Goal: Navigation & Orientation: Understand site structure

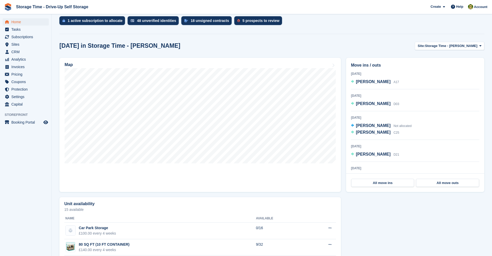
scroll to position [147, 0]
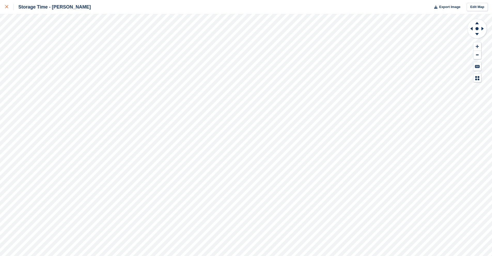
click at [5, 3] on link at bounding box center [7, 7] width 14 height 14
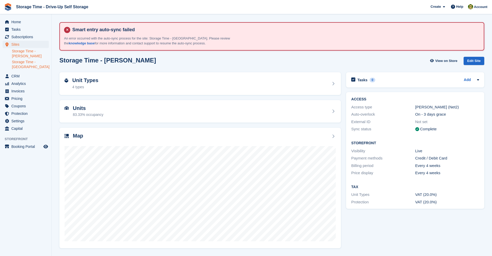
click at [34, 65] on link "Storage Time - [GEOGRAPHIC_DATA]" at bounding box center [30, 65] width 37 height 10
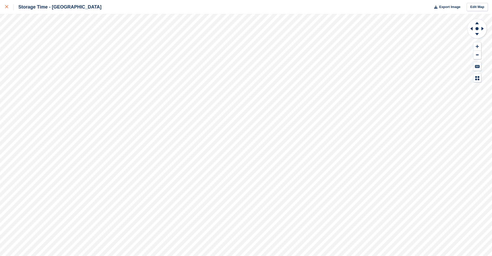
click at [9, 5] on div at bounding box center [9, 7] width 9 height 6
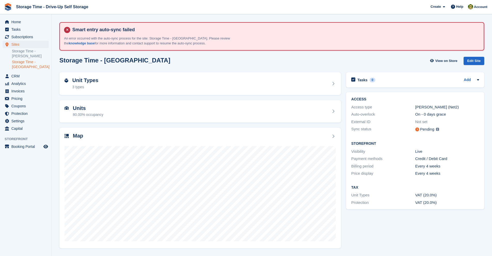
click at [24, 63] on link "Storage Time - [GEOGRAPHIC_DATA]" at bounding box center [30, 65] width 37 height 10
click at [35, 39] on span "Subscriptions" at bounding box center [26, 36] width 31 height 7
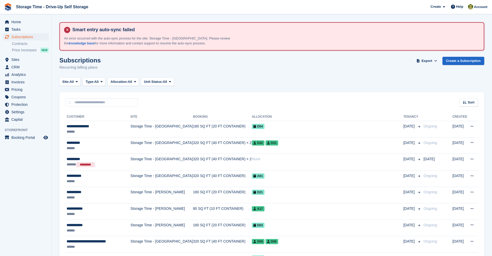
click at [22, 17] on div "Home Tasks Subscriptions Subscriptions Subscriptions Contracts Price increases …" at bounding box center [25, 69] width 51 height 107
click at [21, 21] on span "Home" at bounding box center [26, 21] width 31 height 7
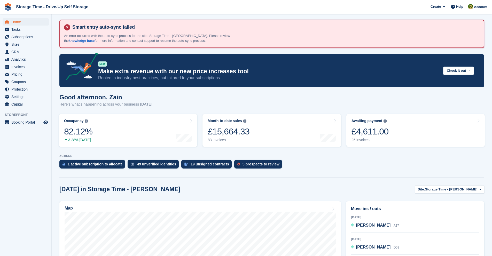
scroll to position [110, 0]
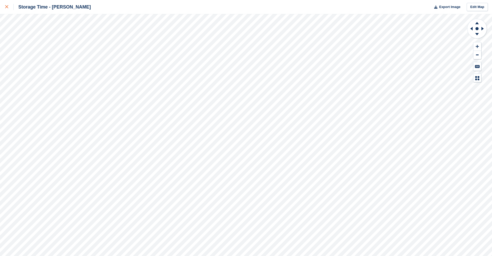
click at [7, 8] on icon at bounding box center [6, 6] width 3 height 3
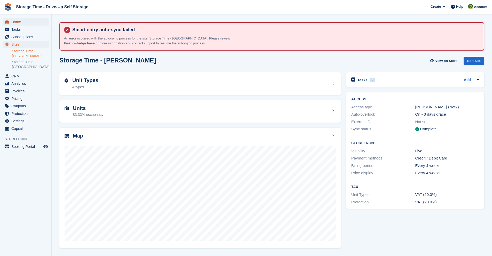
click at [16, 19] on span "Home" at bounding box center [26, 21] width 31 height 7
